Goal: Check status: Check status

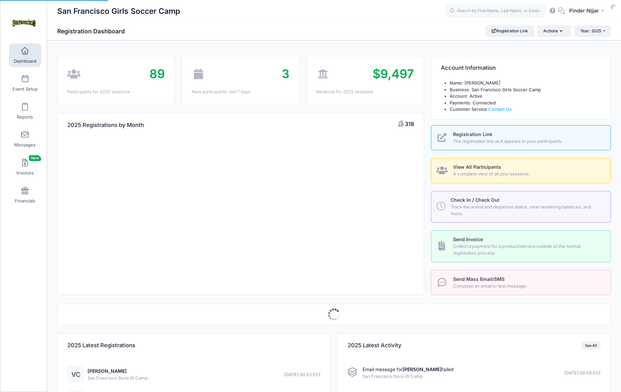
select select
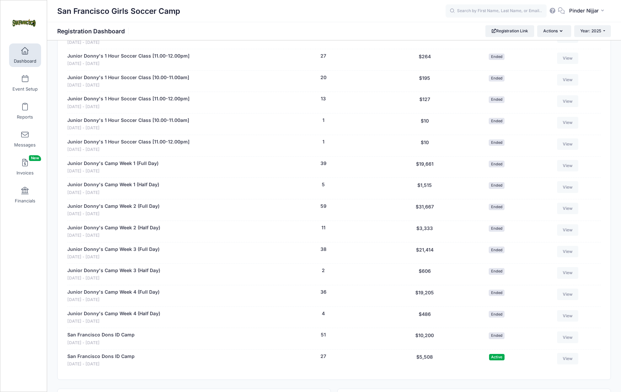
scroll to position [516, 0]
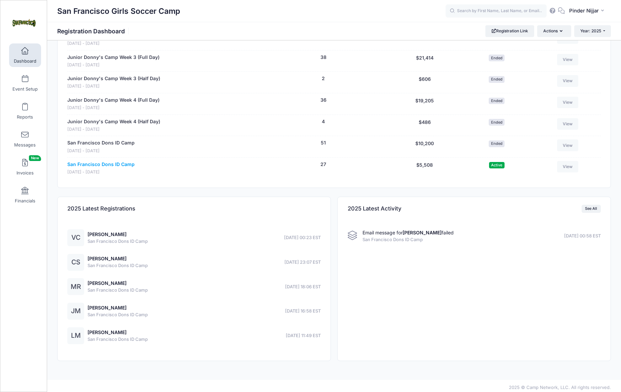
click at [124, 163] on link "San Francisco Dons ID Camp" at bounding box center [100, 164] width 67 height 7
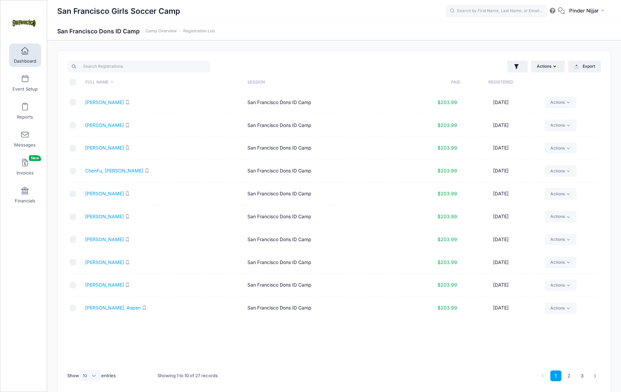
scroll to position [28, 0]
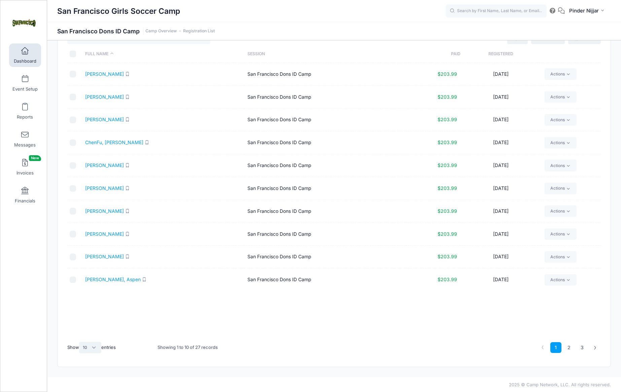
click at [91, 346] on select "All 10 25 50" at bounding box center [90, 347] width 22 height 11
select select "50"
click at [80, 342] on select "All 10 25 50" at bounding box center [90, 347] width 22 height 11
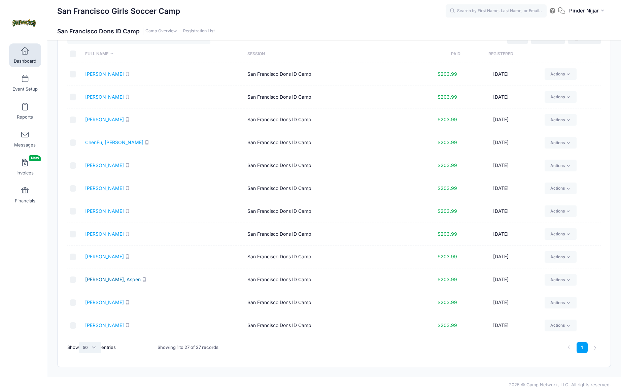
scroll to position [340, 0]
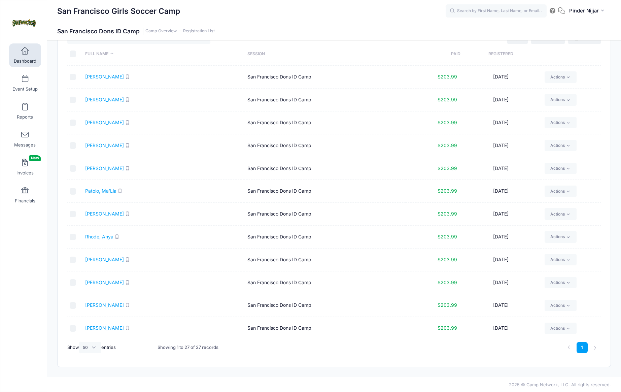
click at [506, 51] on th "Registered" at bounding box center [501, 54] width 81 height 18
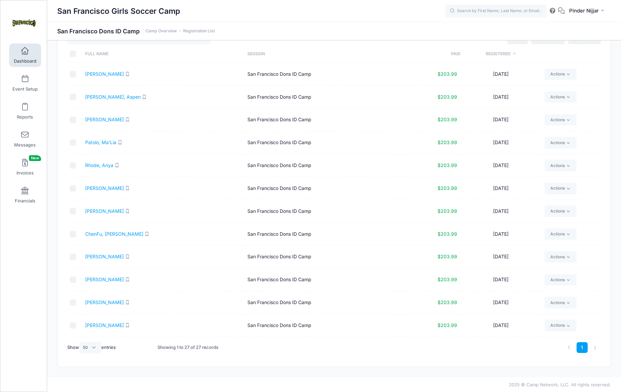
scroll to position [0, 0]
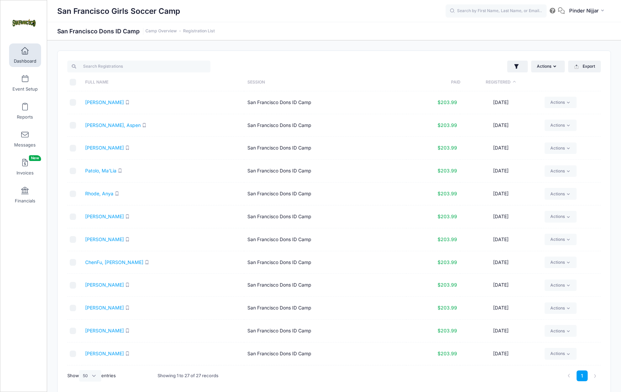
click at [504, 80] on th "Registered" at bounding box center [501, 82] width 81 height 18
click at [105, 103] on link "Collins, Vivian" at bounding box center [104, 102] width 39 height 6
click at [91, 126] on link "Shea, Claire" at bounding box center [104, 125] width 39 height 6
click at [22, 60] on span "Dashboard" at bounding box center [25, 61] width 23 height 6
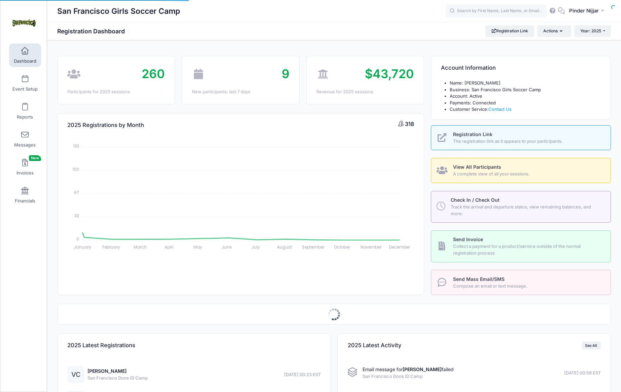
select select
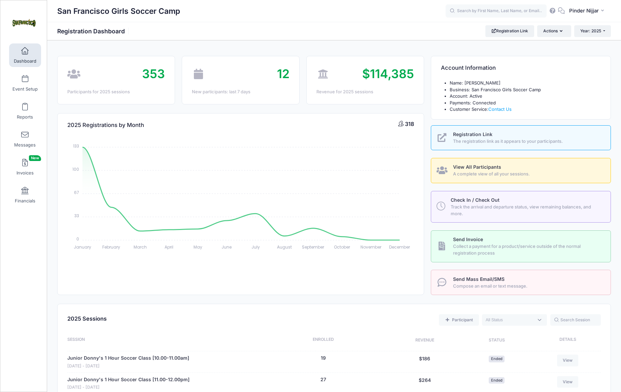
scroll to position [516, 0]
